Goal: Information Seeking & Learning: Learn about a topic

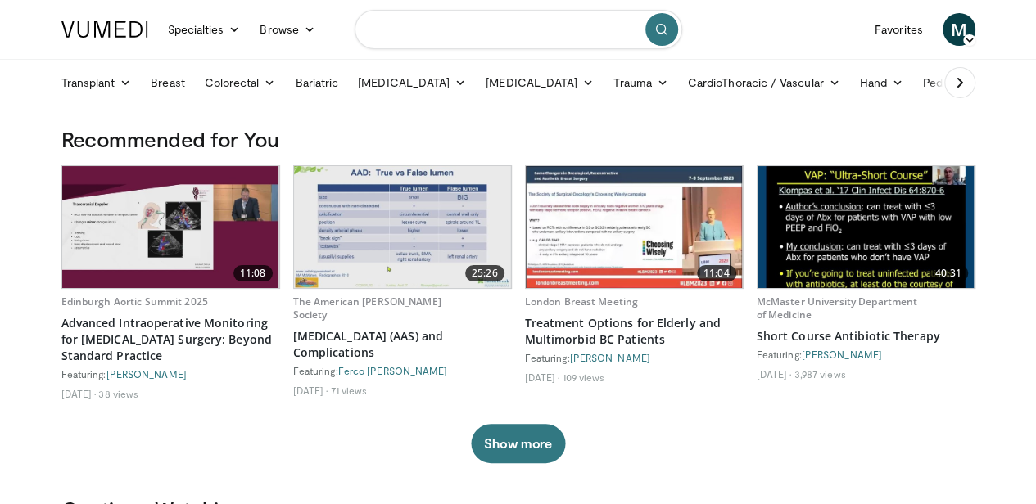
click at [446, 25] on input "Search topics, interventions" at bounding box center [519, 29] width 328 height 39
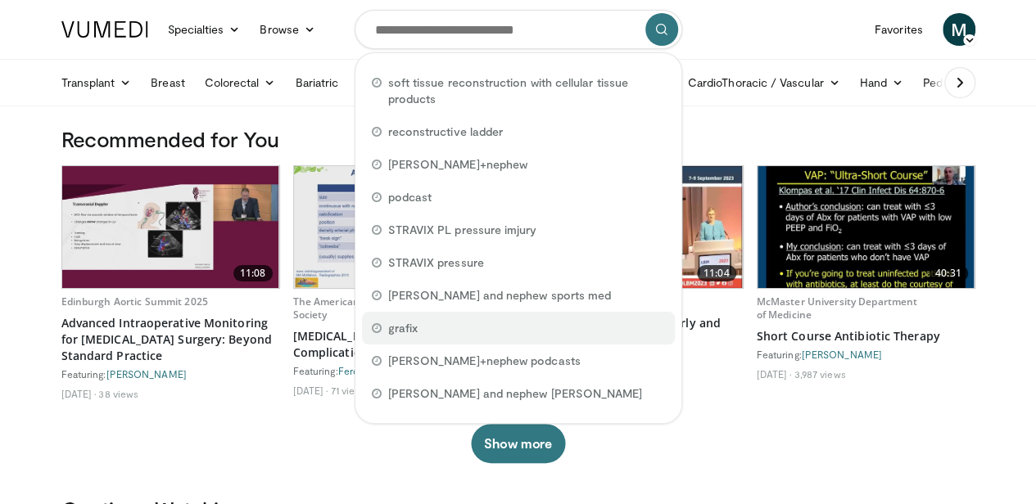
click at [409, 316] on div "grafix" at bounding box center [518, 328] width 313 height 33
type input "******"
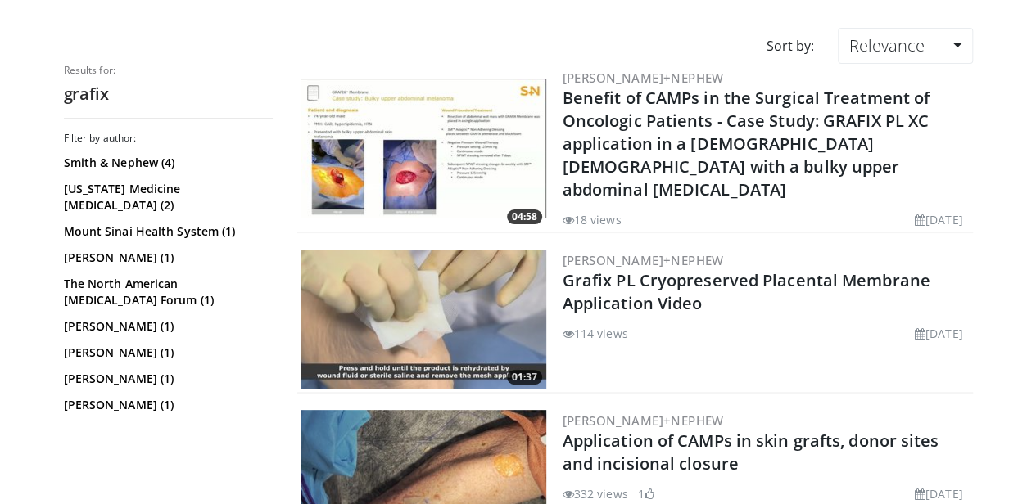
scroll to position [164, 0]
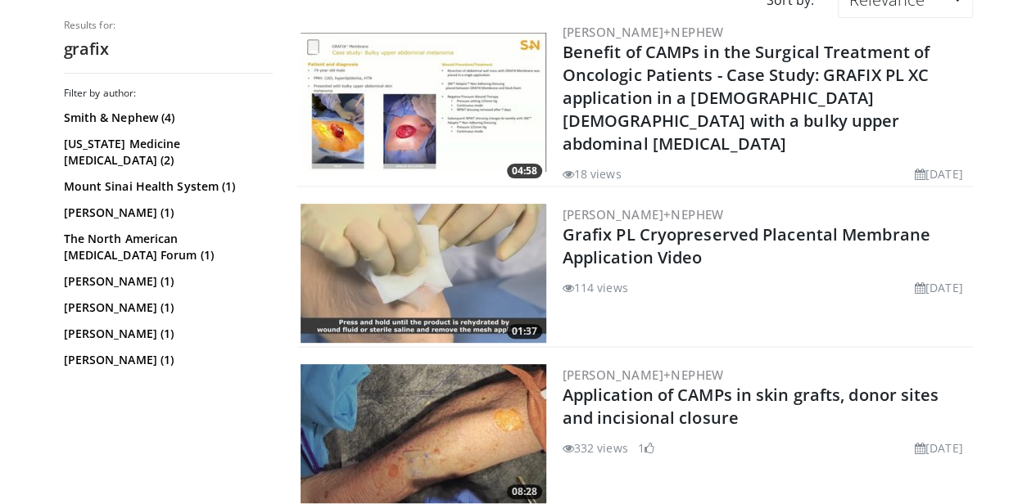
click at [472, 423] on img at bounding box center [424, 433] width 246 height 139
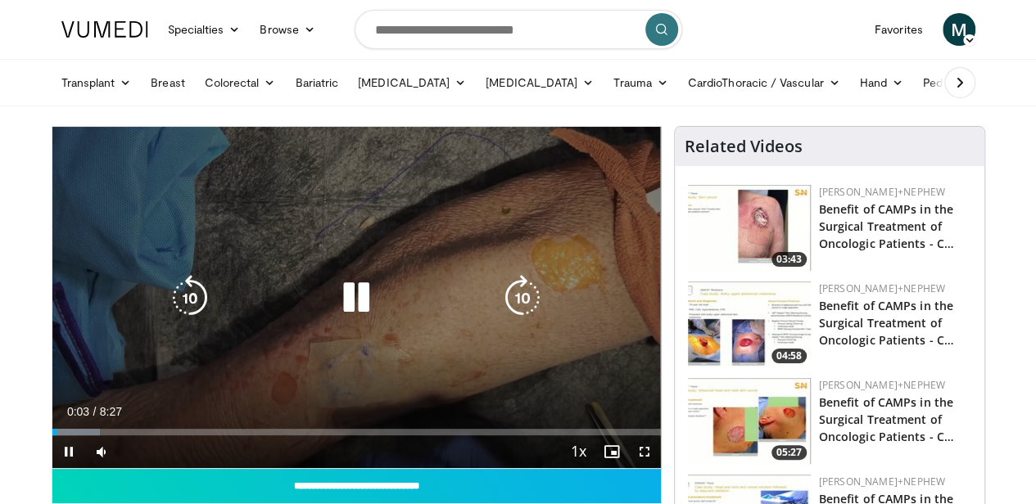
click at [357, 301] on icon "Video Player" at bounding box center [356, 298] width 46 height 46
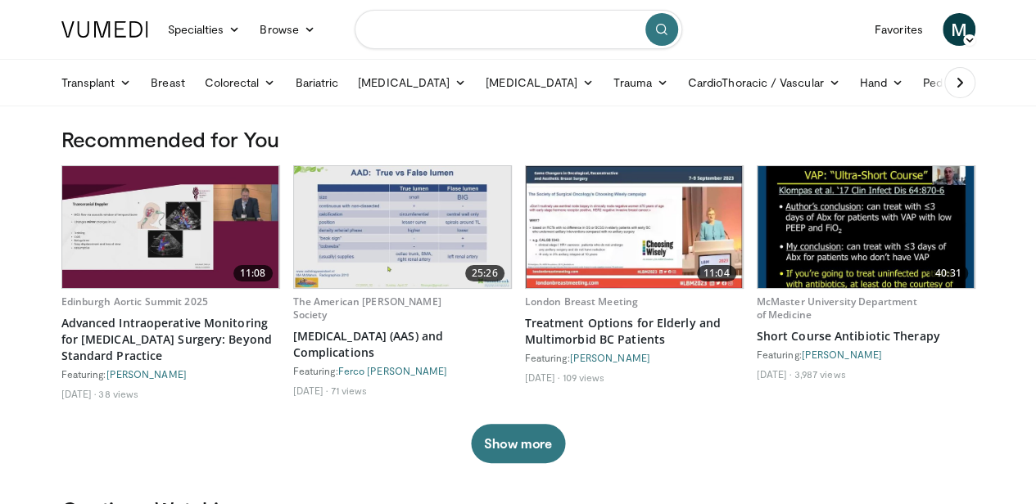
click at [400, 33] on input "Search topics, interventions" at bounding box center [519, 29] width 328 height 39
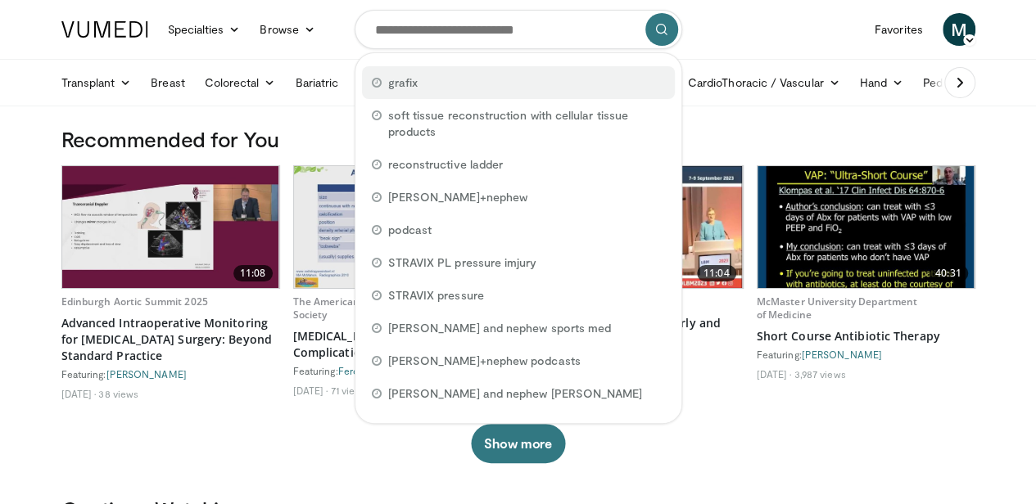
click at [405, 79] on span "grafix" at bounding box center [402, 83] width 29 height 16
type input "******"
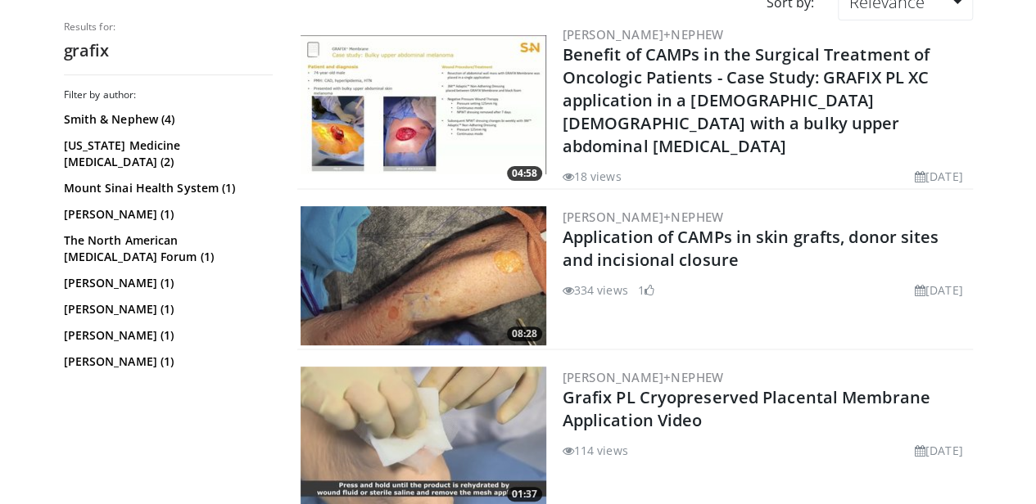
scroll to position [164, 0]
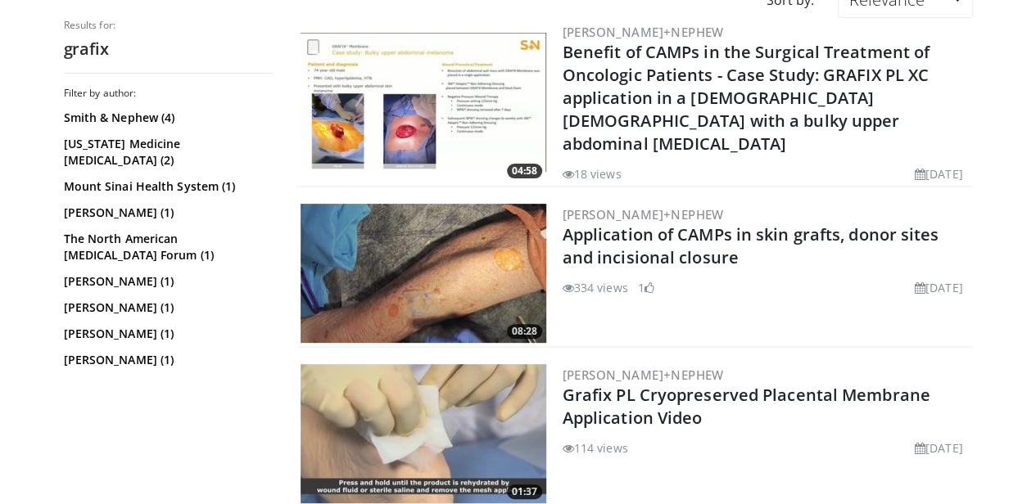
click at [396, 257] on img at bounding box center [424, 273] width 246 height 139
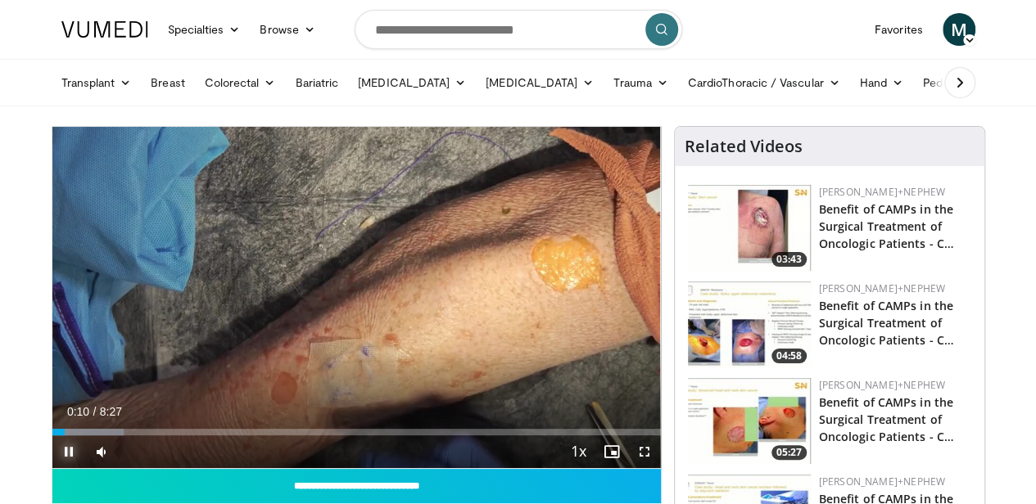
click at [70, 451] on span "Video Player" at bounding box center [68, 452] width 33 height 33
